Goal: Information Seeking & Learning: Learn about a topic

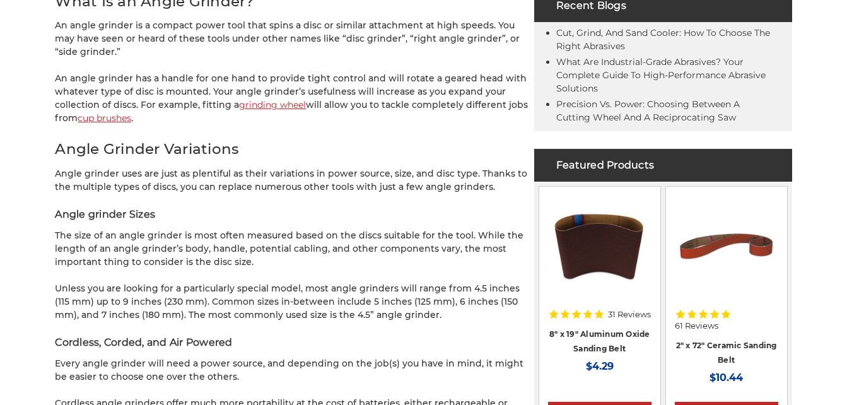
scroll to position [694, 0]
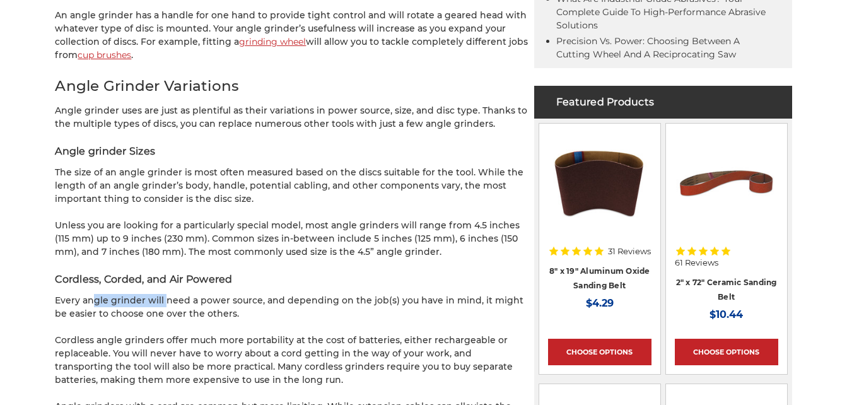
drag, startPoint x: 138, startPoint y: 306, endPoint x: 159, endPoint y: 307, distance: 21.5
click at [159, 307] on p "Every angle grinder will need a power source, and depending on the job(s) you h…" at bounding box center [291, 307] width 473 height 26
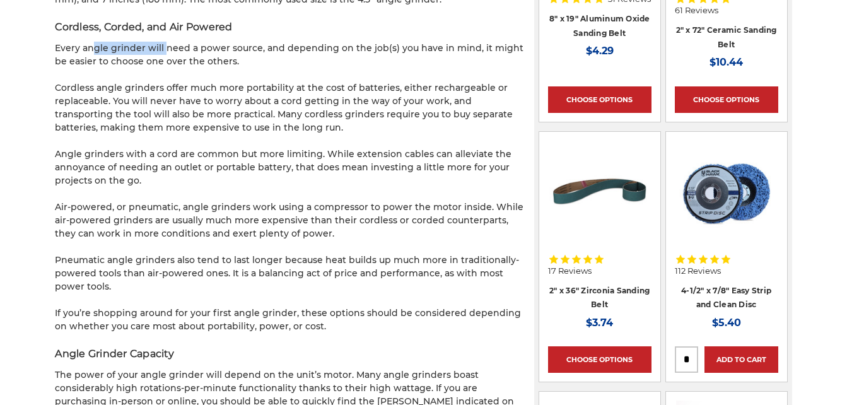
scroll to position [1072, 0]
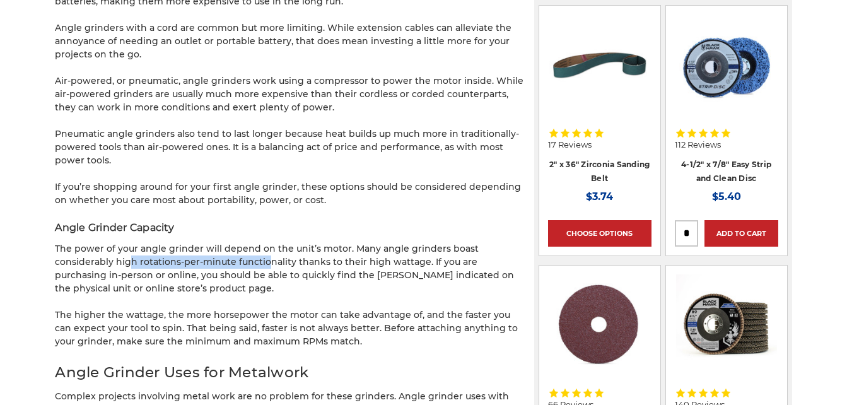
drag, startPoint x: 59, startPoint y: 259, endPoint x: 197, endPoint y: 257, distance: 138.2
click at [197, 257] on p "The power of your angle grinder will depend on the unit’s motor. Many angle gri…" at bounding box center [291, 268] width 473 height 53
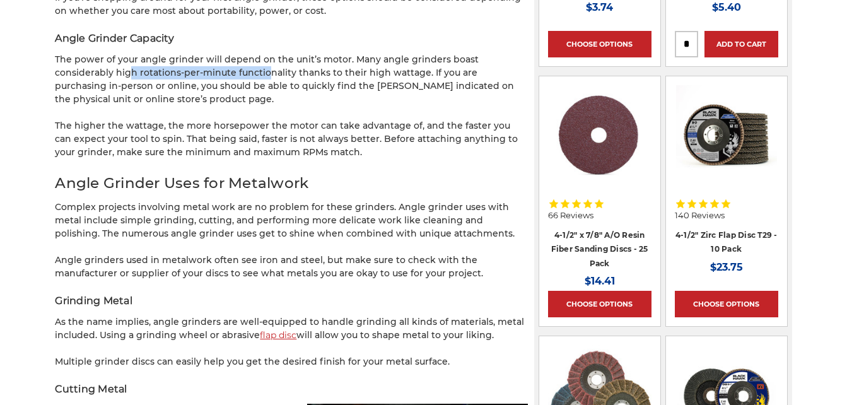
scroll to position [1388, 0]
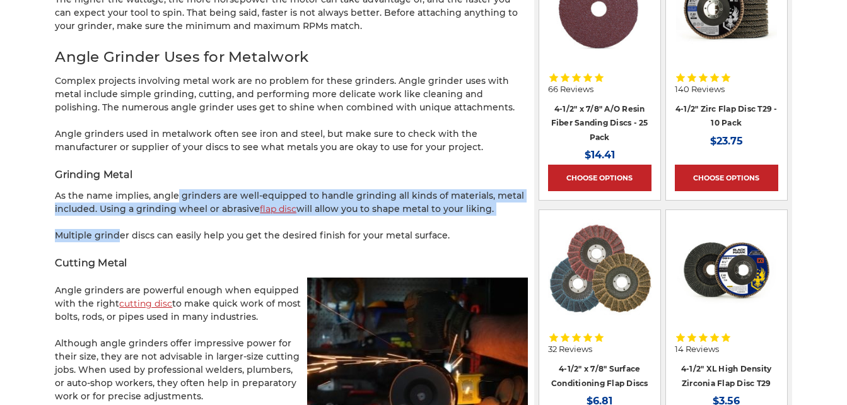
drag, startPoint x: 107, startPoint y: 221, endPoint x: 167, endPoint y: 195, distance: 65.9
click at [167, 195] on p "As the name implies, angle grinders are well-equipped to handle grinding all ki…" at bounding box center [291, 202] width 473 height 26
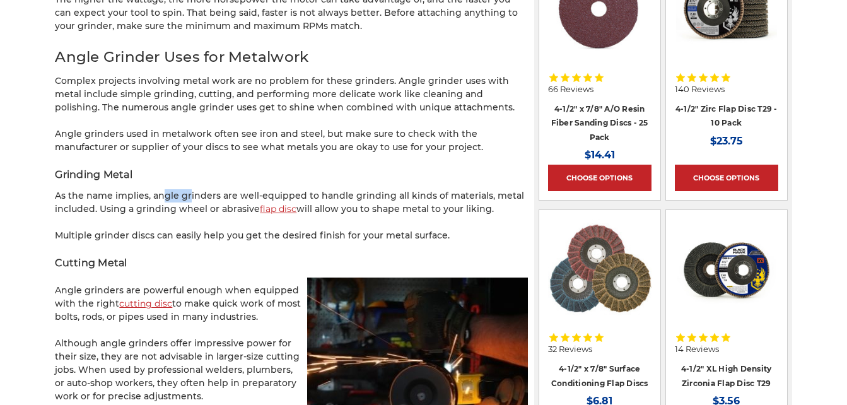
click at [167, 195] on p "As the name implies, angle grinders are well-equipped to handle grinding all ki…" at bounding box center [291, 202] width 473 height 26
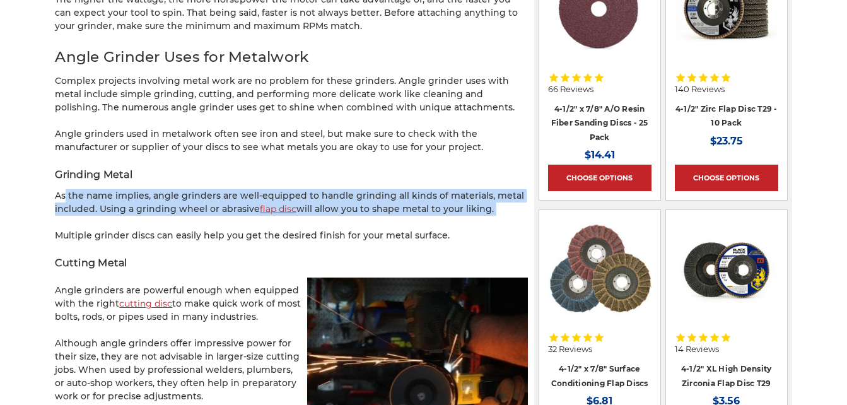
click at [167, 195] on p "As the name implies, angle grinders are well-equipped to handle grinding all ki…" at bounding box center [291, 202] width 473 height 26
click at [145, 206] on p "As the name implies, angle grinders are well-equipped to handle grinding all ki…" at bounding box center [291, 202] width 473 height 26
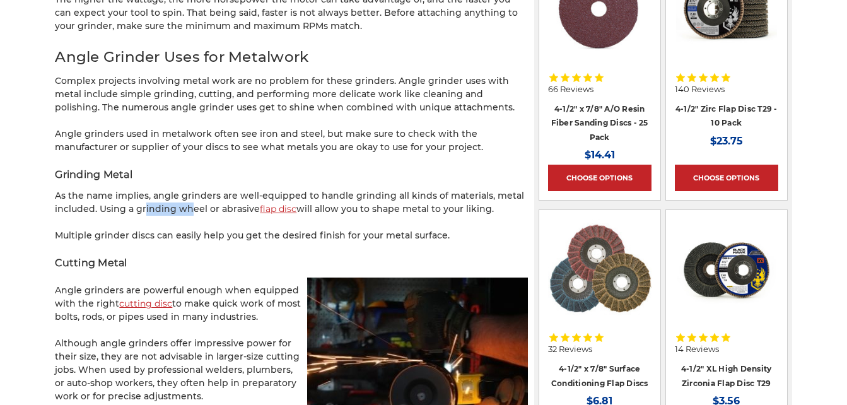
click at [145, 206] on p "As the name implies, angle grinders are well-equipped to handle grinding all ki…" at bounding box center [291, 202] width 473 height 26
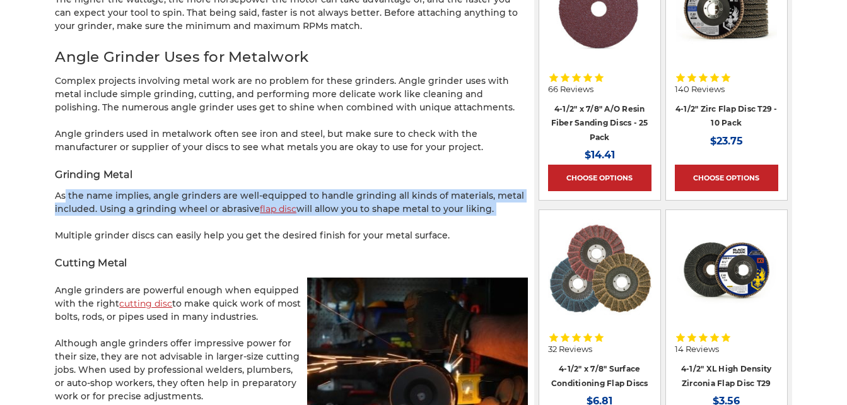
click at [145, 206] on p "As the name implies, angle grinders are well-equipped to handle grinding all ki…" at bounding box center [291, 202] width 473 height 26
click at [169, 201] on p "As the name implies, angle grinders are well-equipped to handle grinding all ki…" at bounding box center [291, 202] width 473 height 26
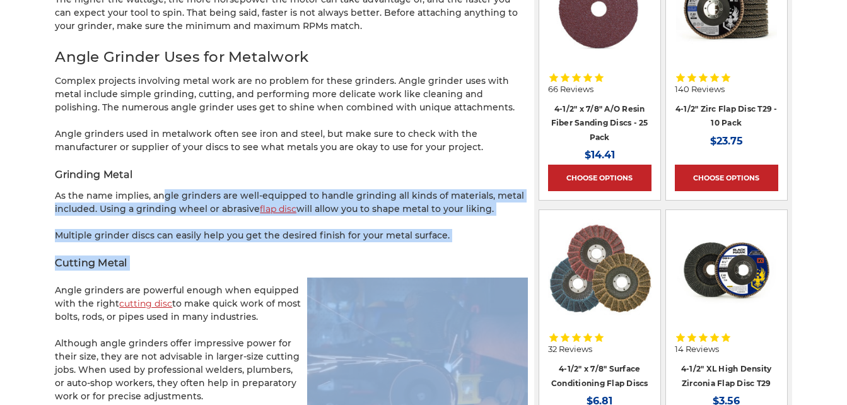
drag, startPoint x: 169, startPoint y: 201, endPoint x: 177, endPoint y: 261, distance: 60.5
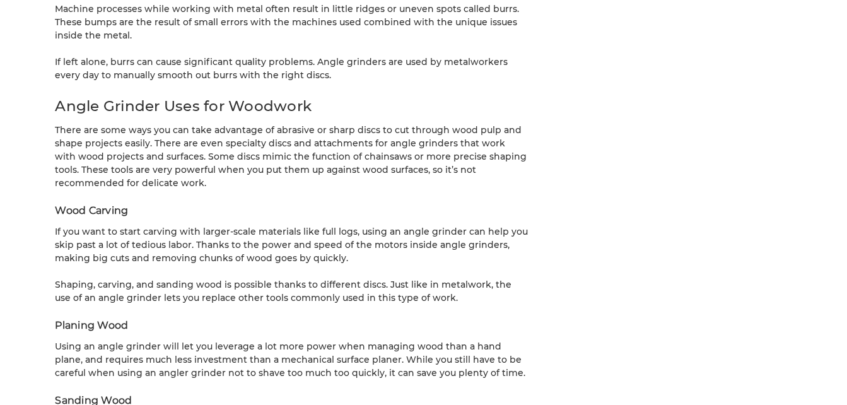
scroll to position [2713, 0]
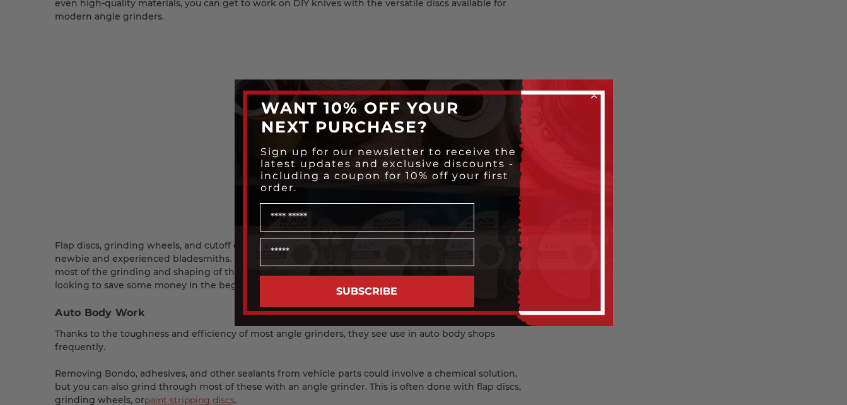
scroll to position [3469, 0]
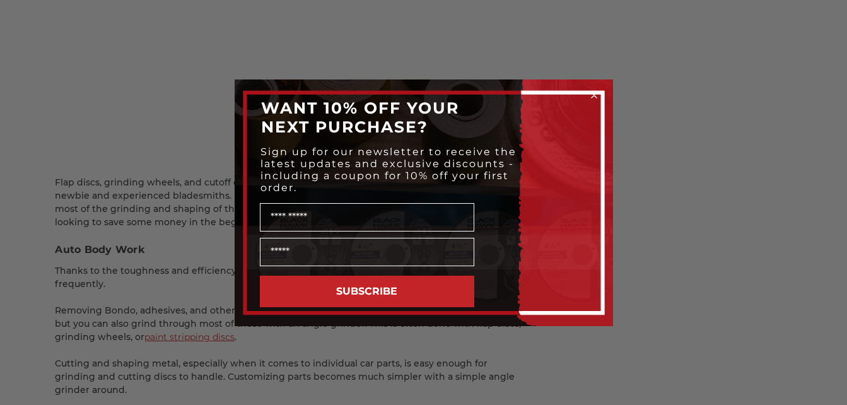
click at [589, 97] on circle "Close dialog" at bounding box center [594, 95] width 12 height 12
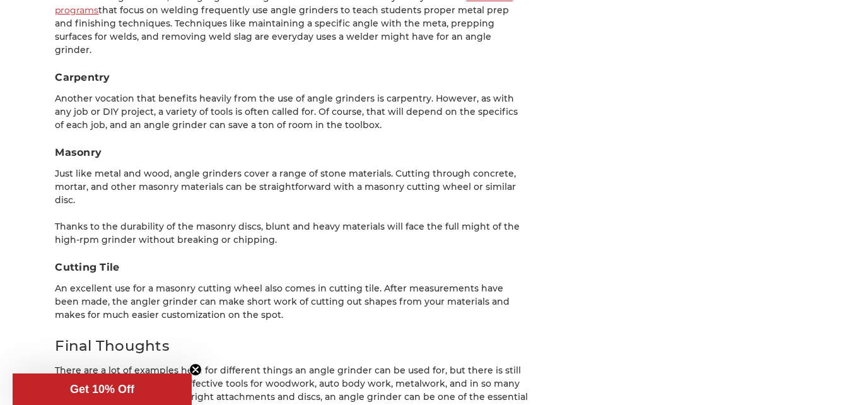
scroll to position [3595, 0]
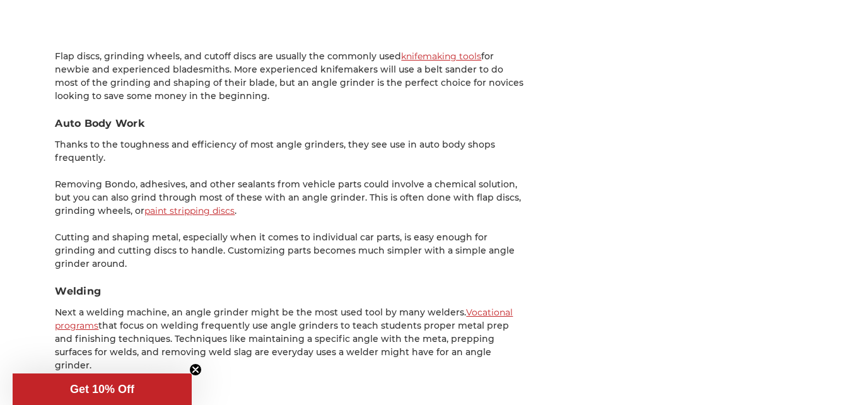
drag, startPoint x: 627, startPoint y: 281, endPoint x: 822, endPoint y: 261, distance: 196.0
